Goal: Task Accomplishment & Management: Manage account settings

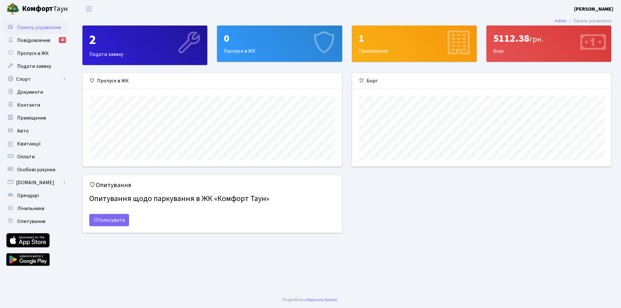
scroll to position [93, 259]
click at [24, 157] on span "Оплати" at bounding box center [25, 156] width 17 height 7
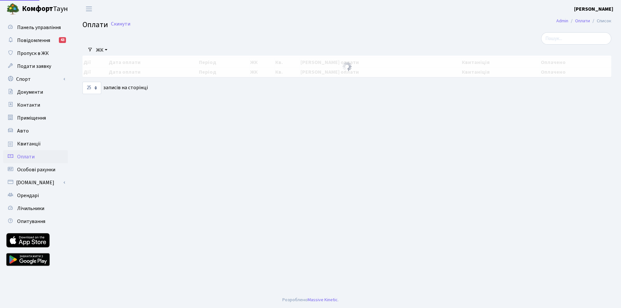
select select "25"
